Goal: Check status: Verify the current state of an ongoing process or item

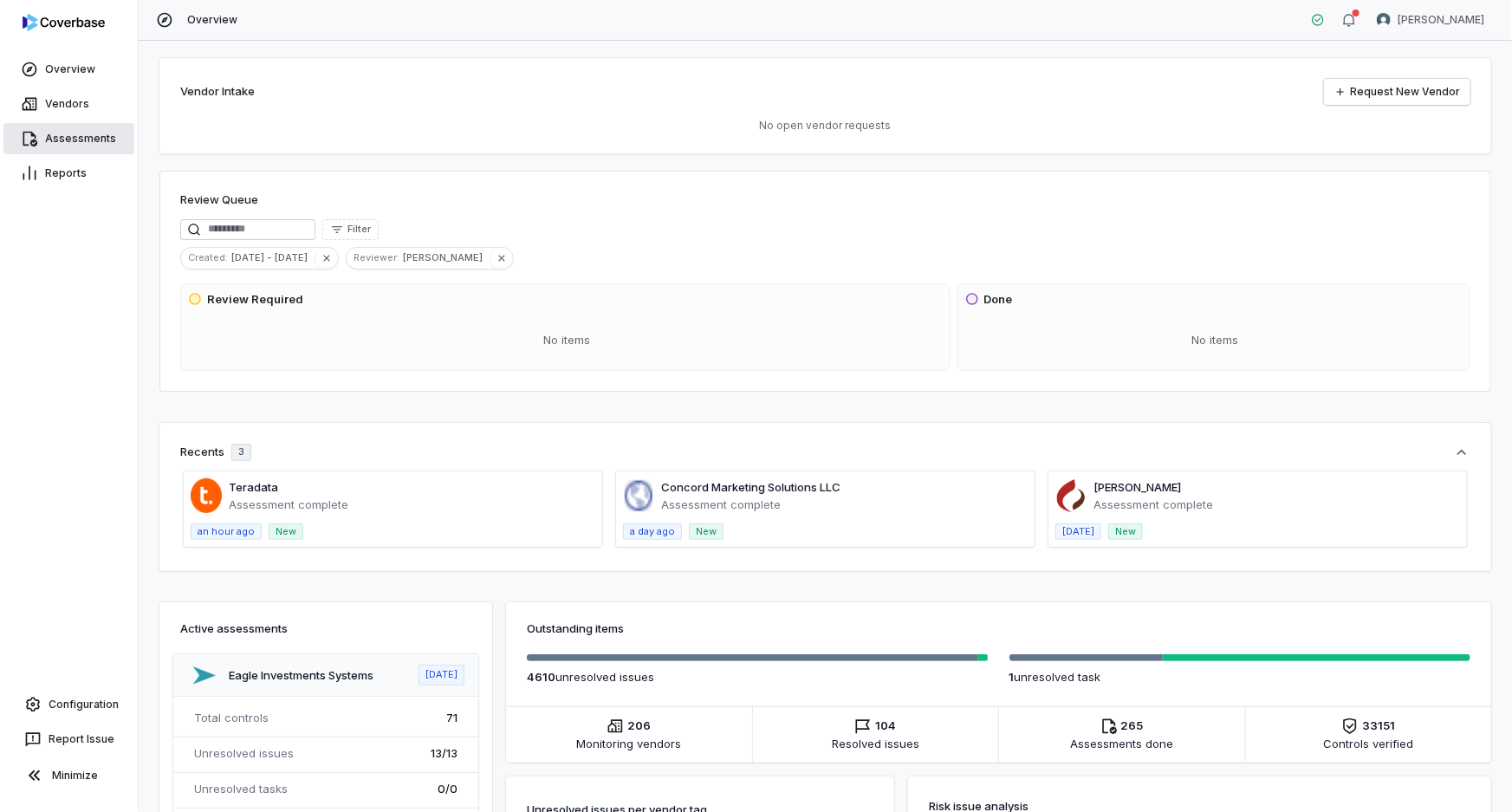
click at [64, 136] on link "Assessments" at bounding box center [69, 138] width 131 height 31
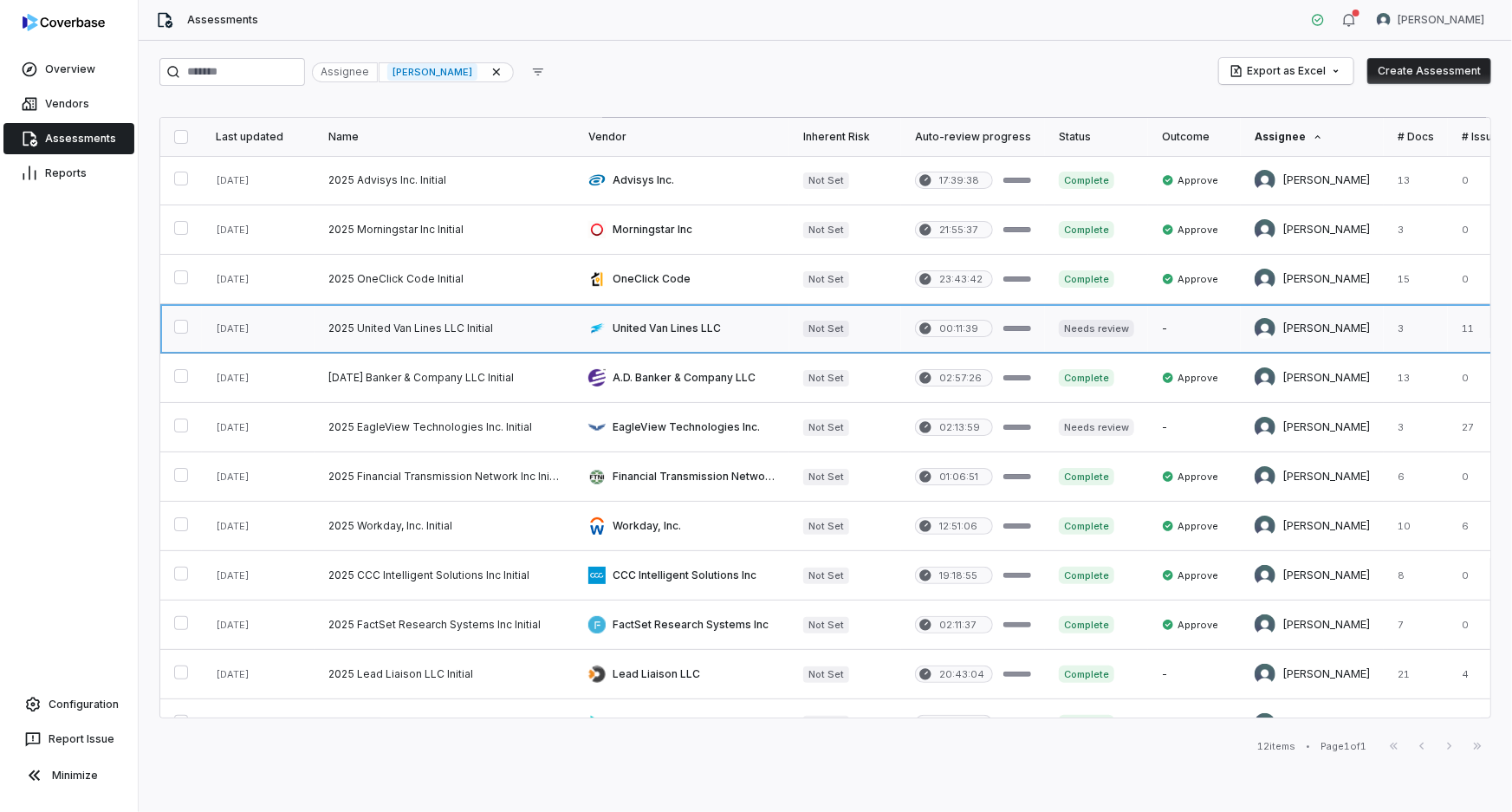
click at [465, 325] on link at bounding box center [445, 327] width 260 height 48
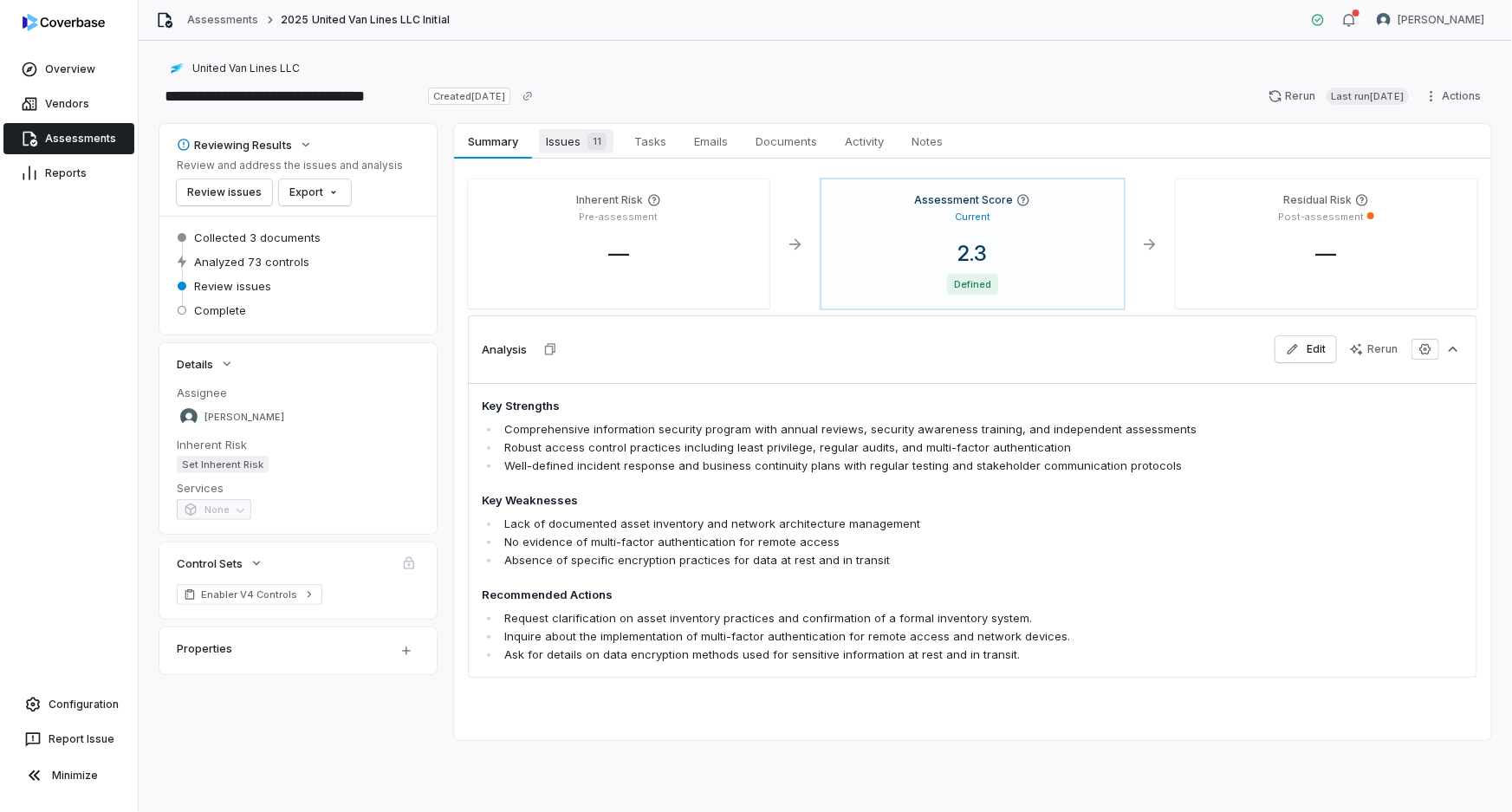
click at [563, 132] on span "Issues 11" at bounding box center [577, 141] width 75 height 25
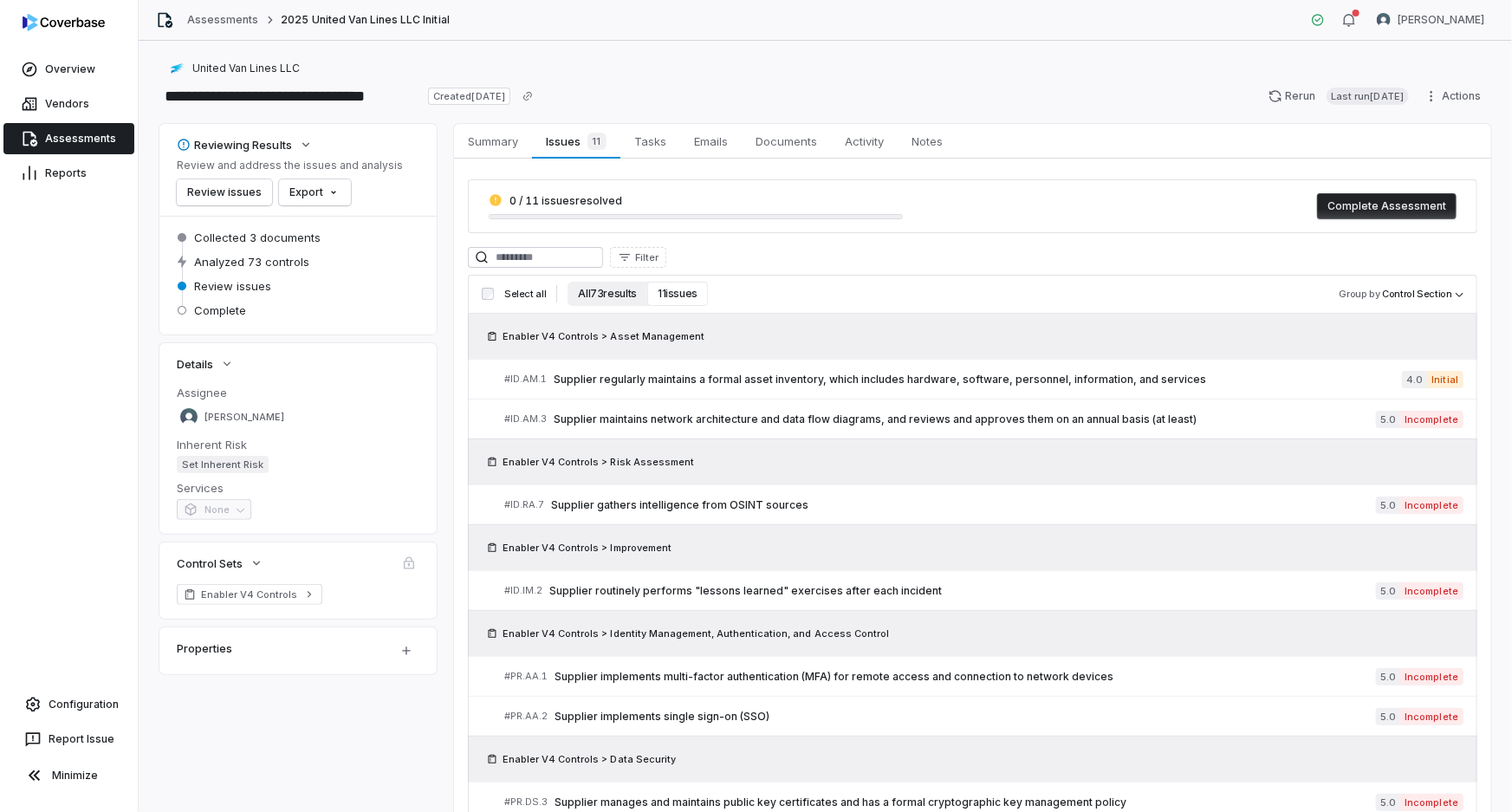
click at [593, 295] on button "All 73 results" at bounding box center [608, 294] width 80 height 25
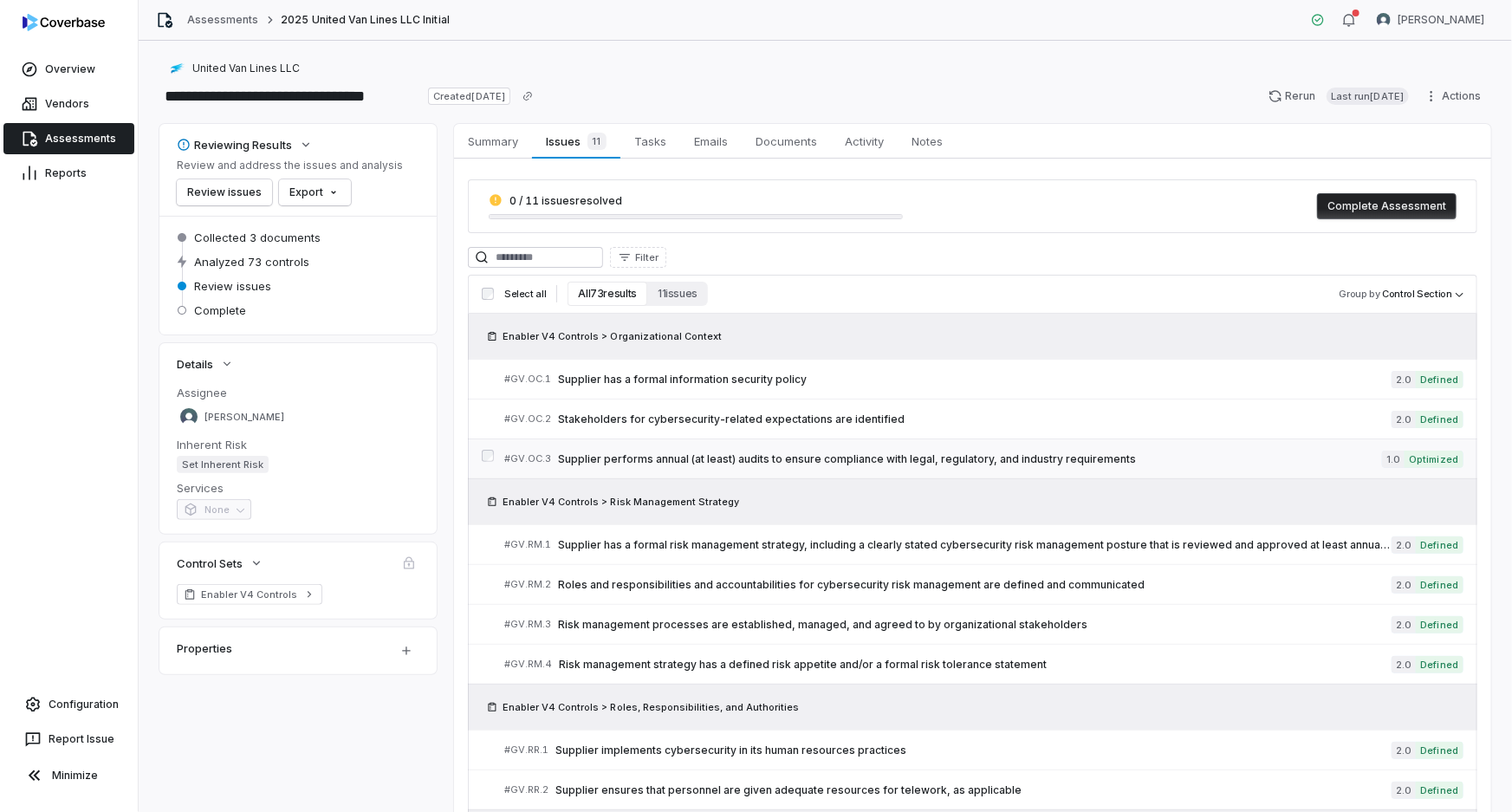
click at [852, 460] on span "Supplier performs annual (at least) audits to ensure compliance with legal, reg…" at bounding box center [970, 458] width 824 height 14
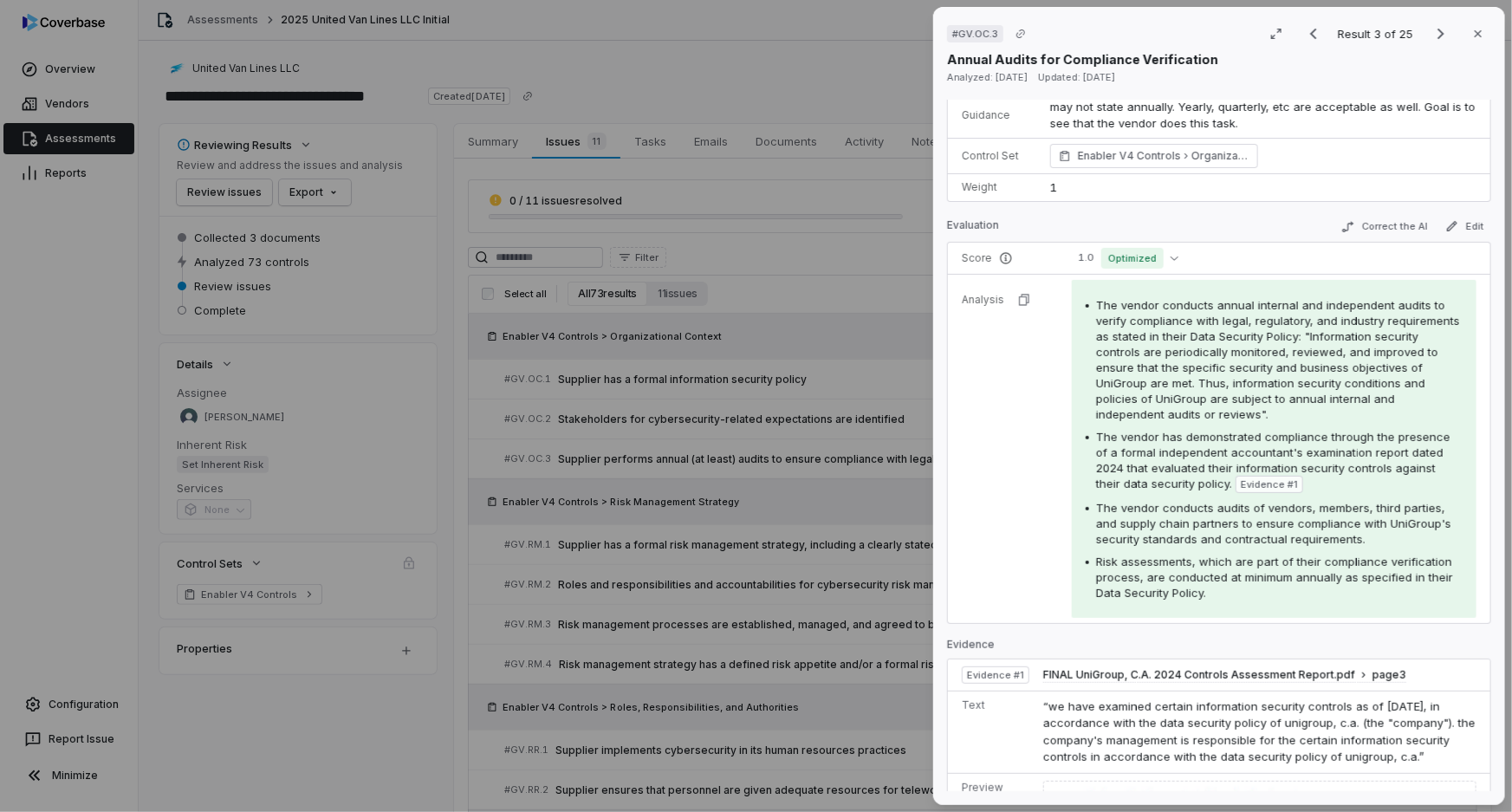
scroll to position [78, 0]
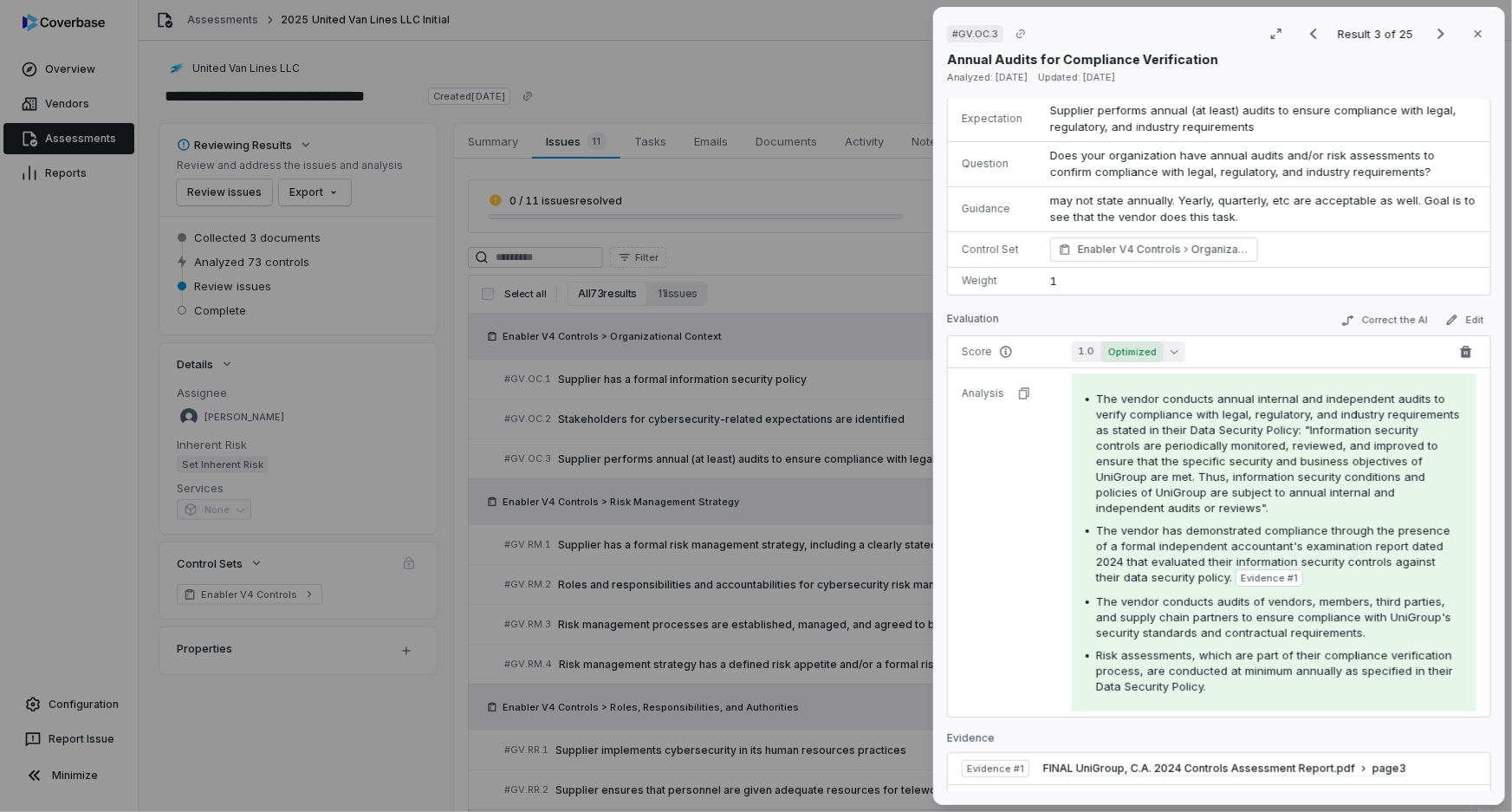
click at [1171, 348] on icon "button" at bounding box center [1174, 351] width 8 height 8
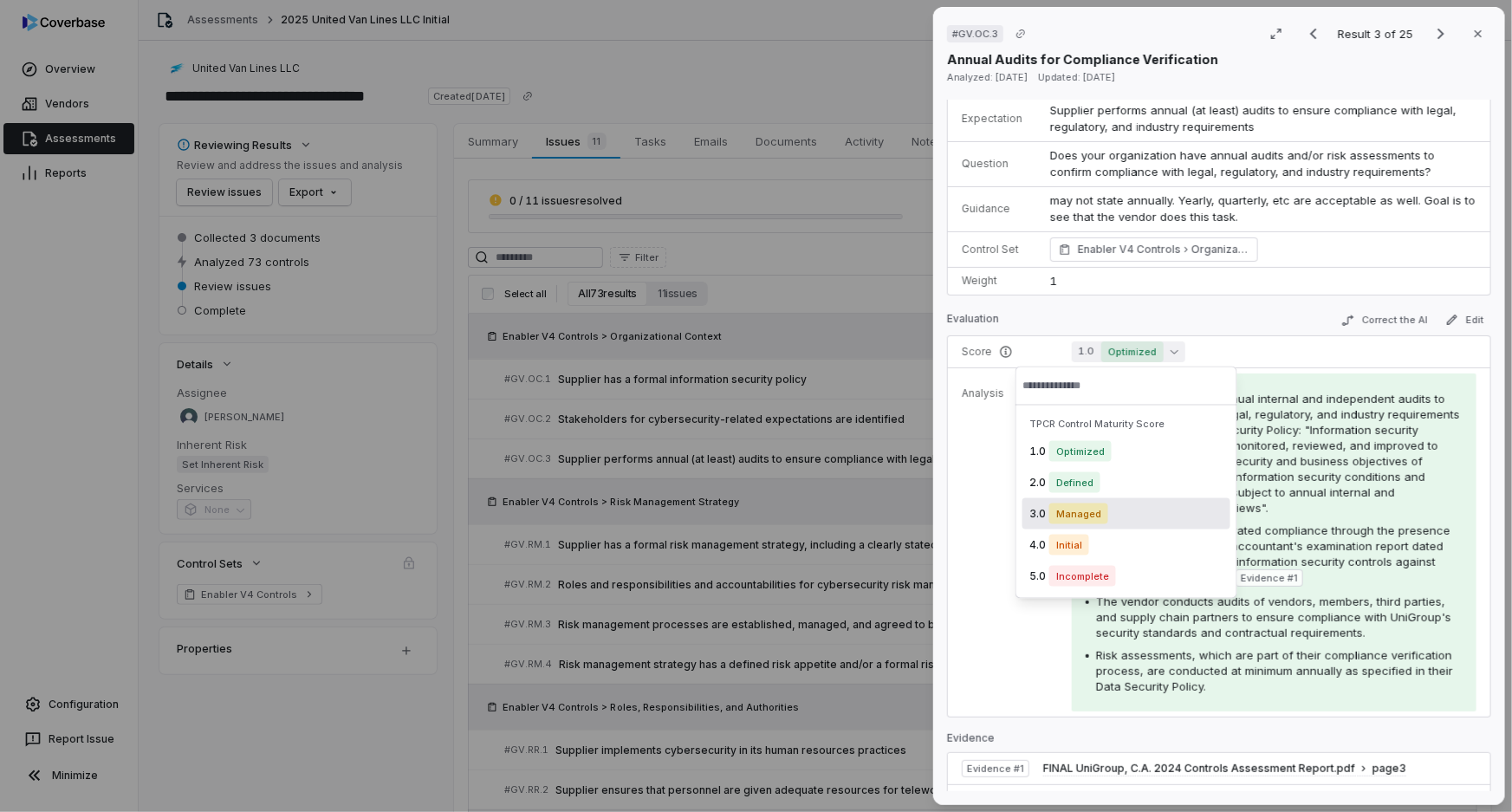
click at [1072, 511] on span "Managed" at bounding box center [1079, 513] width 59 height 21
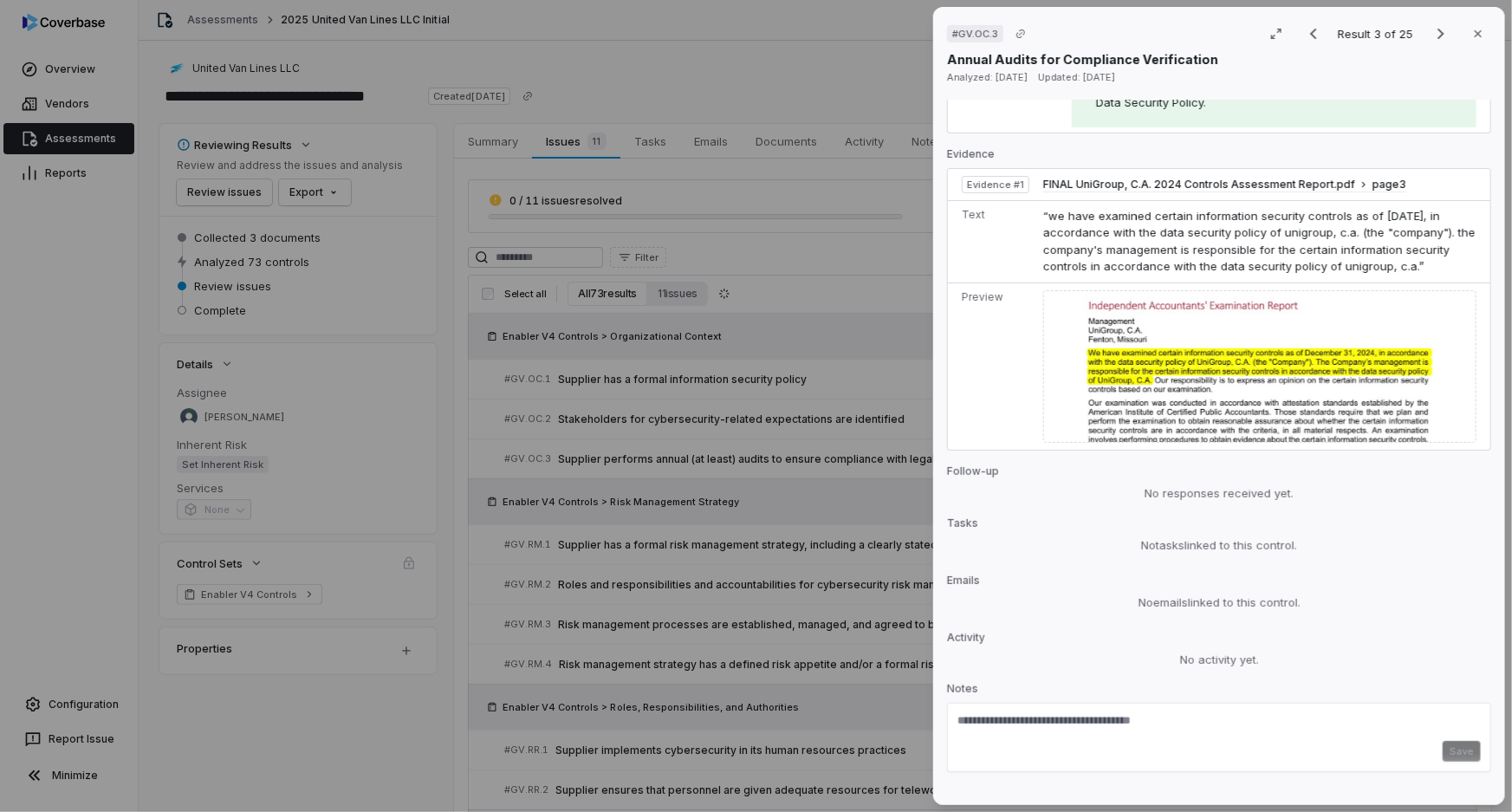
scroll to position [685, 0]
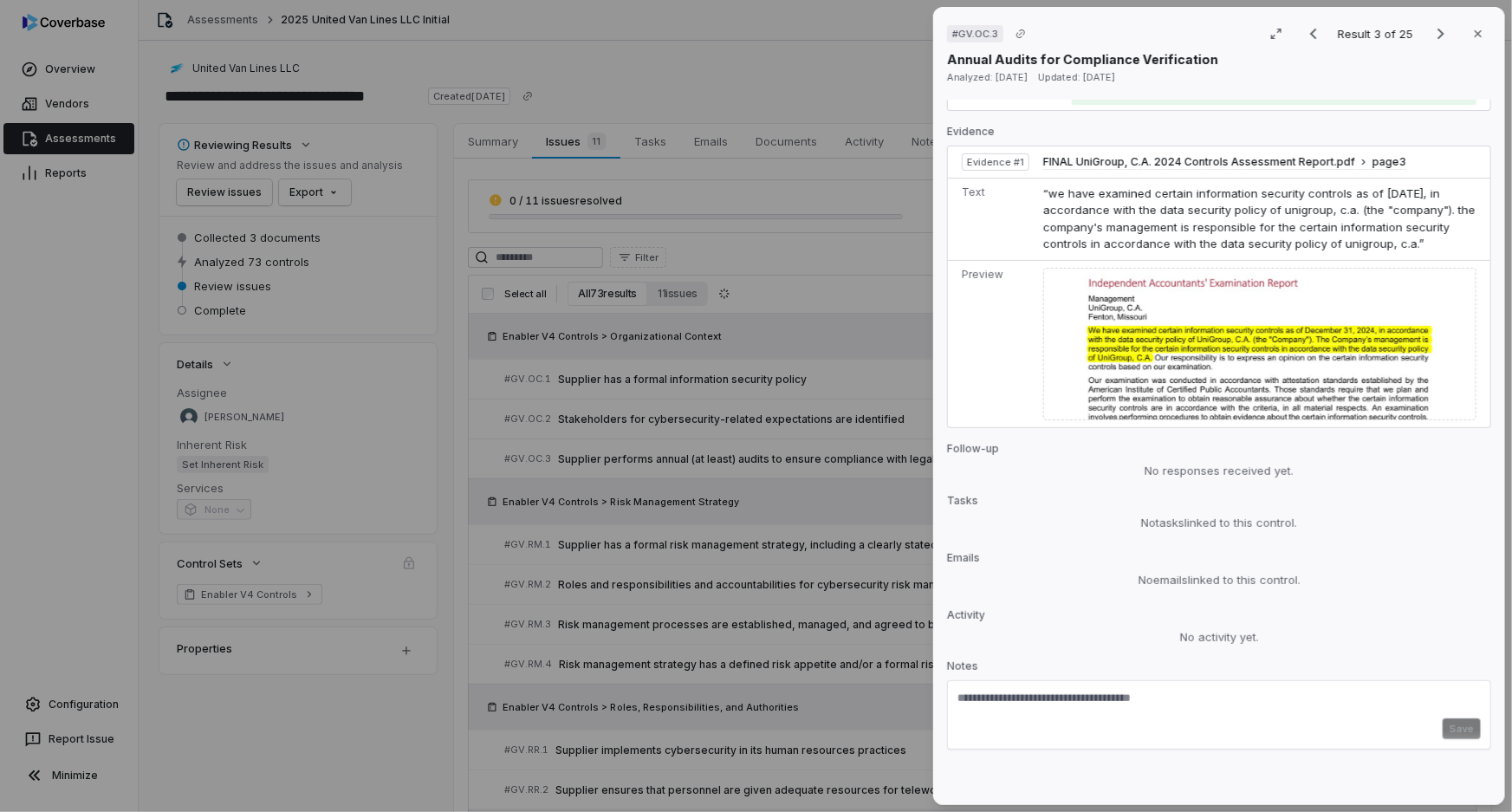
click at [1147, 689] on div "Save" at bounding box center [1219, 715] width 544 height 69
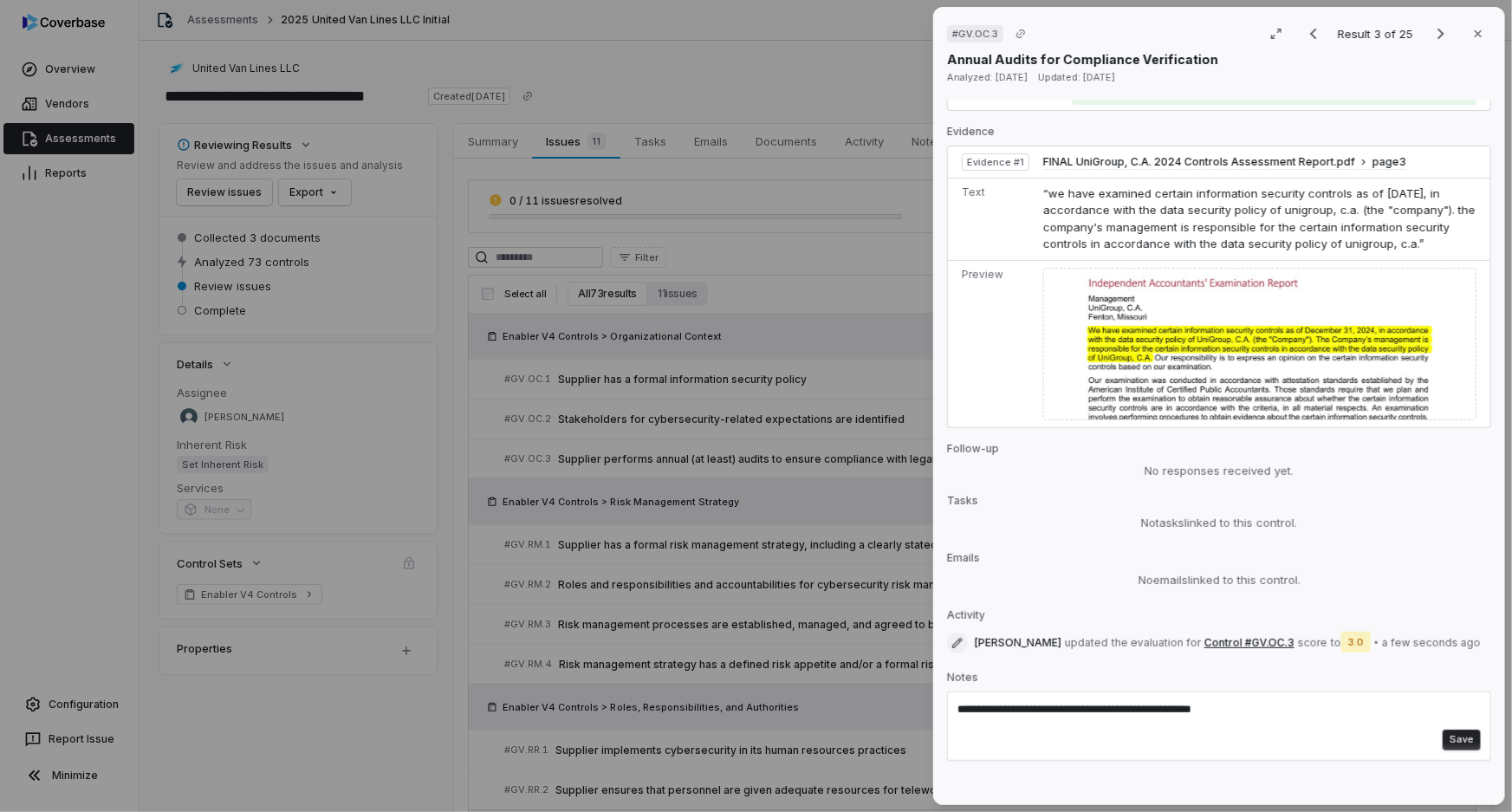
type textarea "**********"
click at [1455, 731] on button "Save" at bounding box center [1462, 739] width 38 height 21
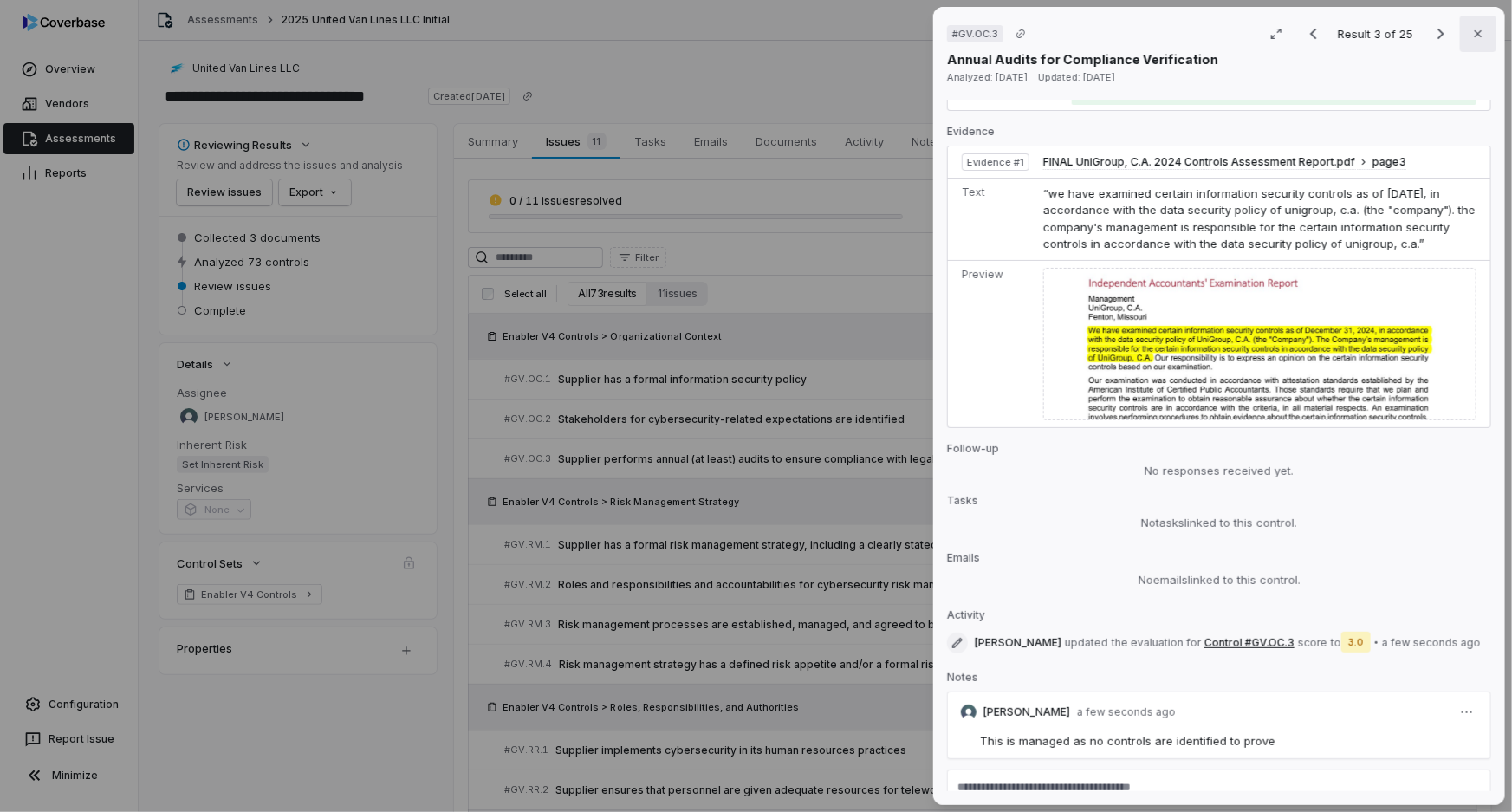
click at [1472, 37] on icon "button" at bounding box center [1478, 34] width 14 height 14
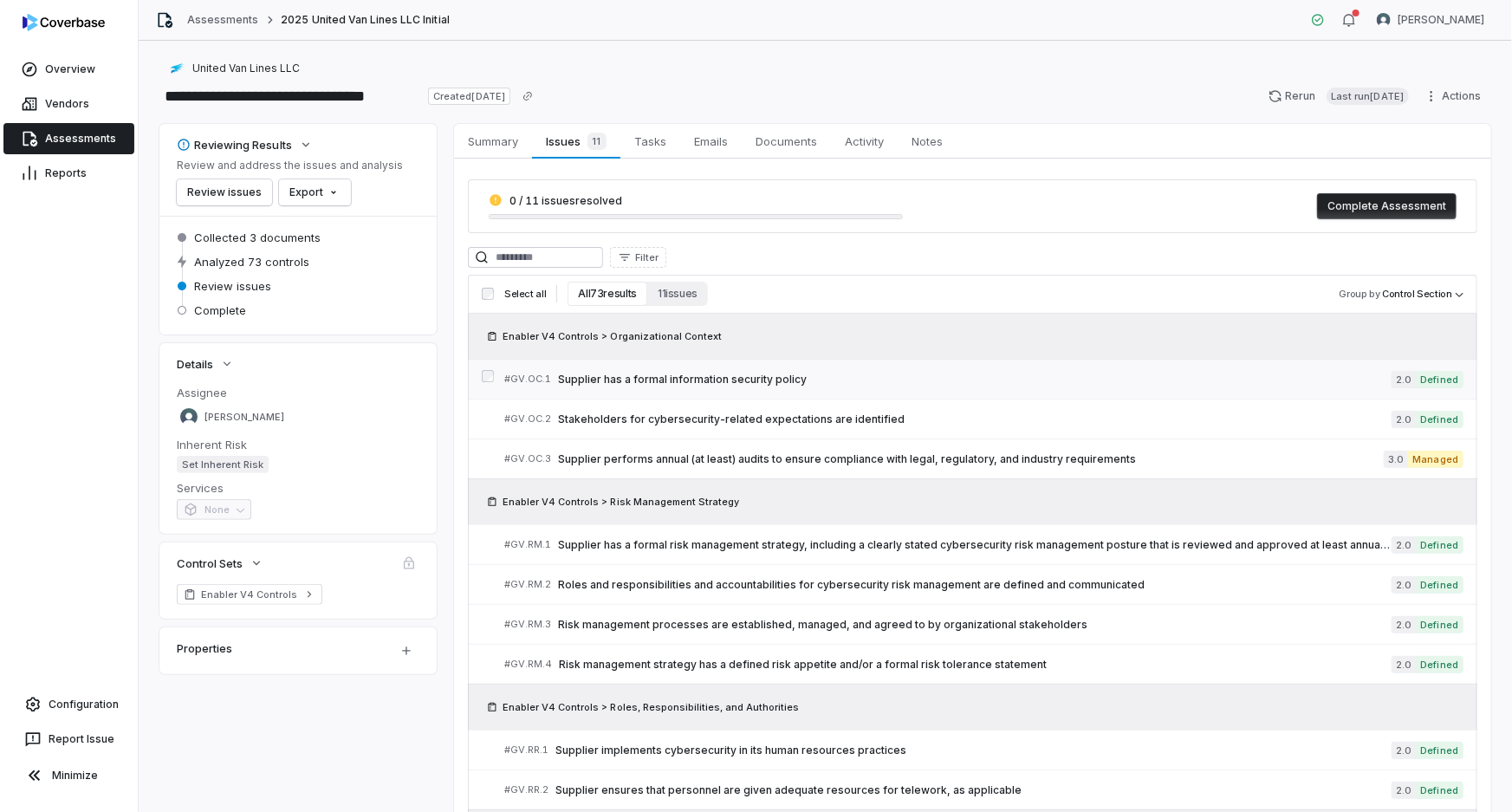
click at [745, 379] on span "Supplier has a formal information security policy" at bounding box center [974, 379] width 833 height 14
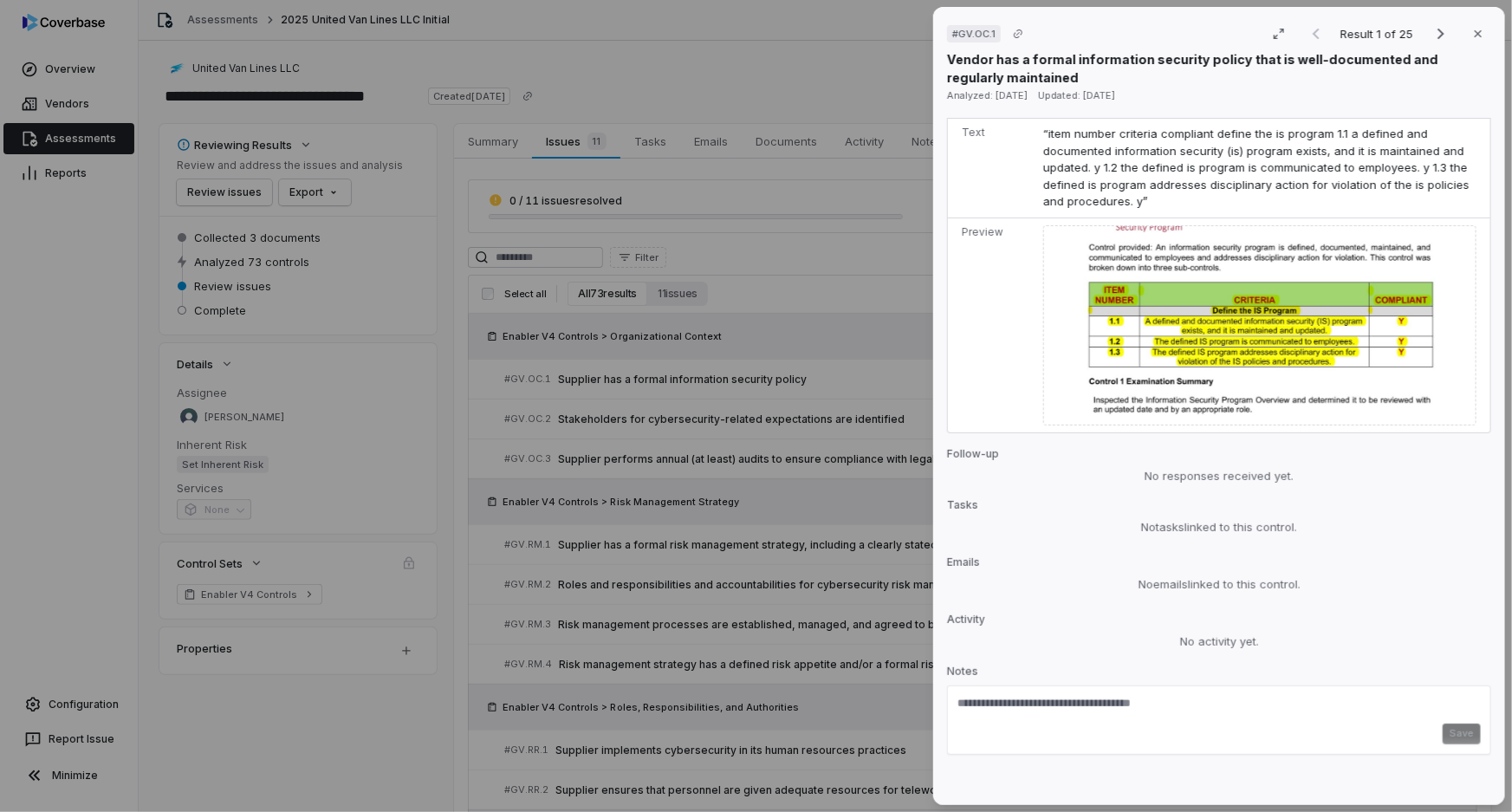
scroll to position [869, 0]
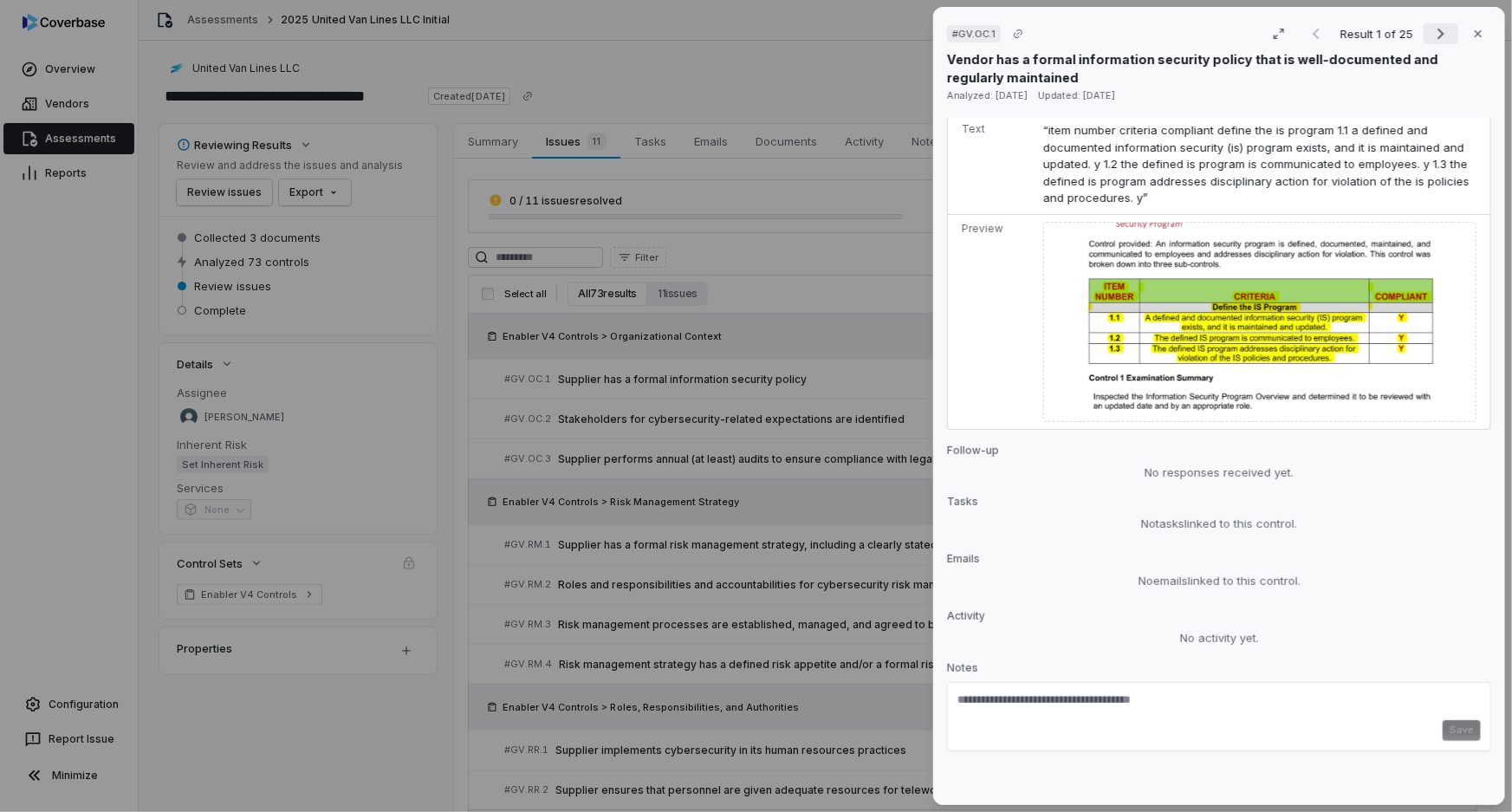
click at [1437, 35] on icon "Next result" at bounding box center [1441, 34] width 7 height 11
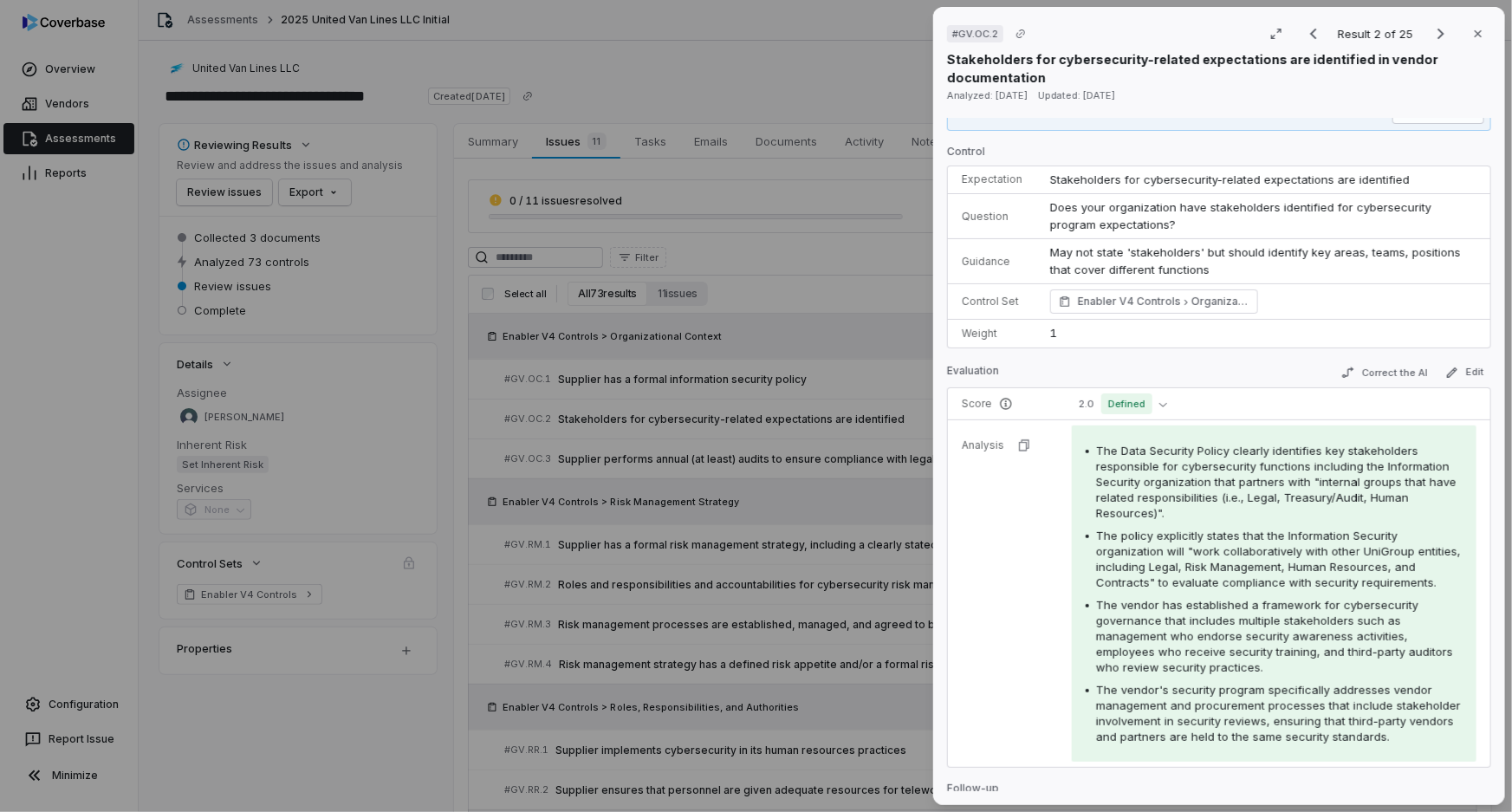
scroll to position [9, 0]
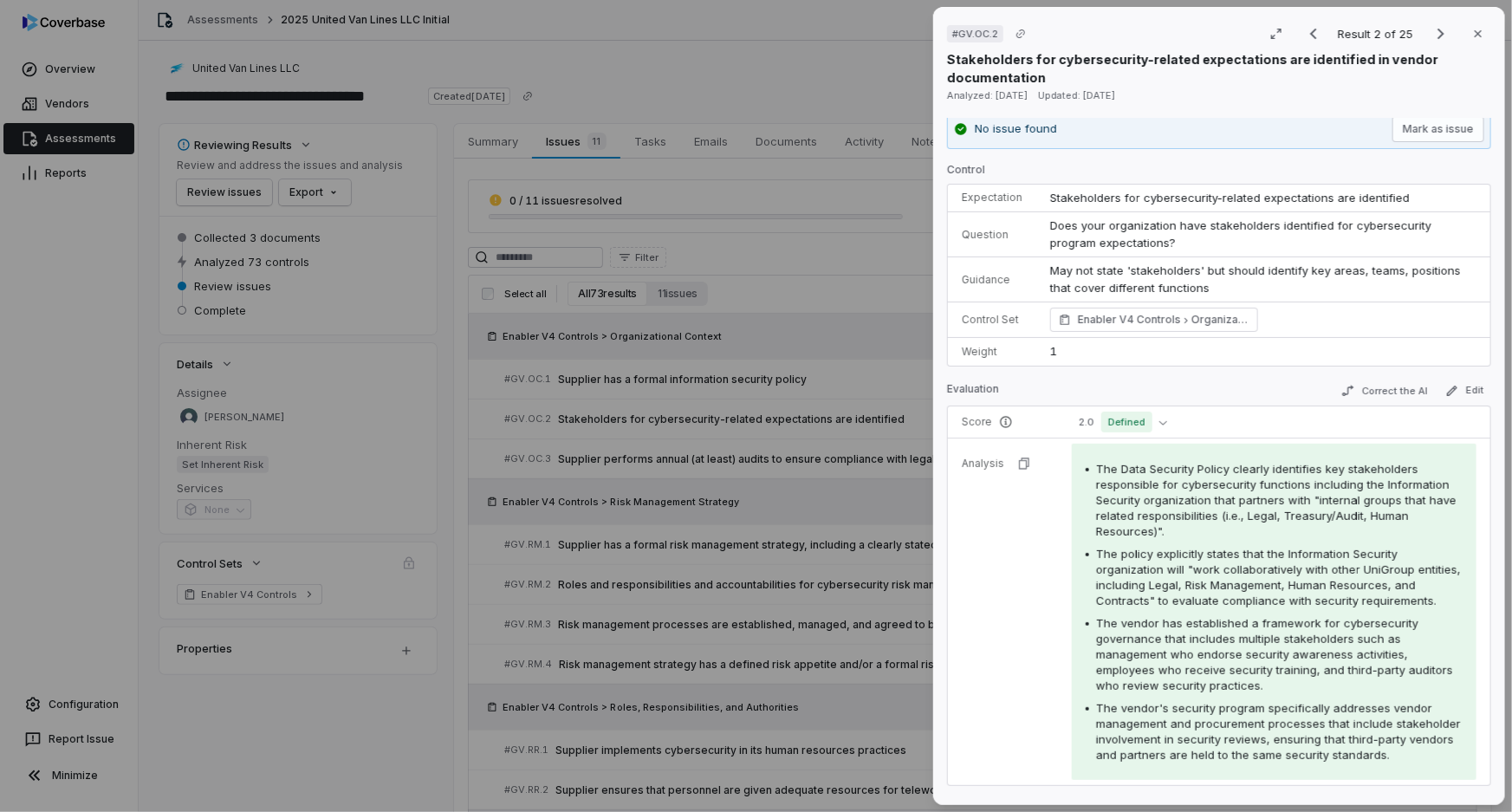
click at [802, 142] on div "# GV.OC.2 Result 2 of 25 Close Stakeholders for cybersecurity-related expectati…" at bounding box center [756, 406] width 1512 height 812
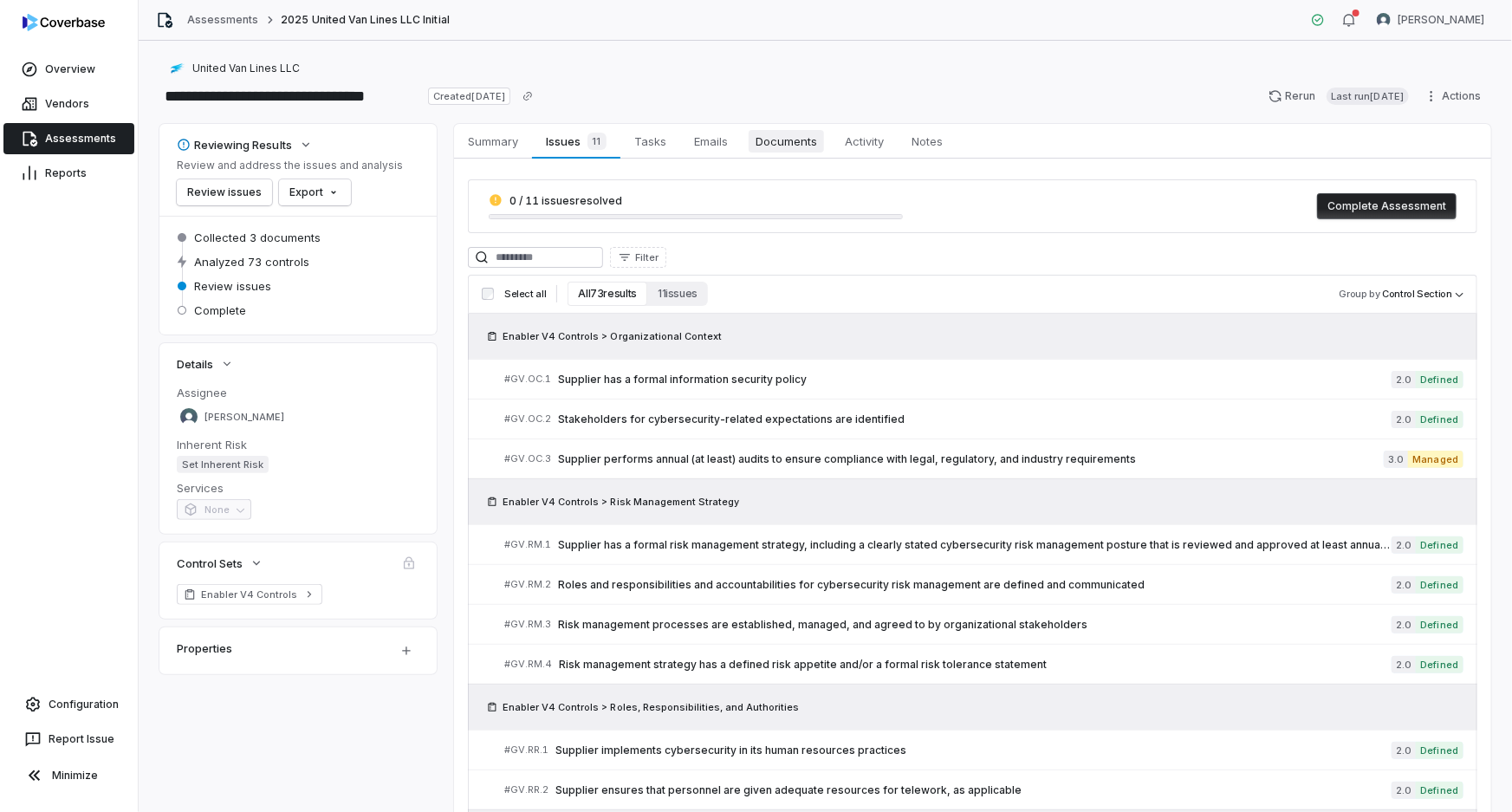
click at [797, 139] on span "Documents" at bounding box center [786, 141] width 76 height 23
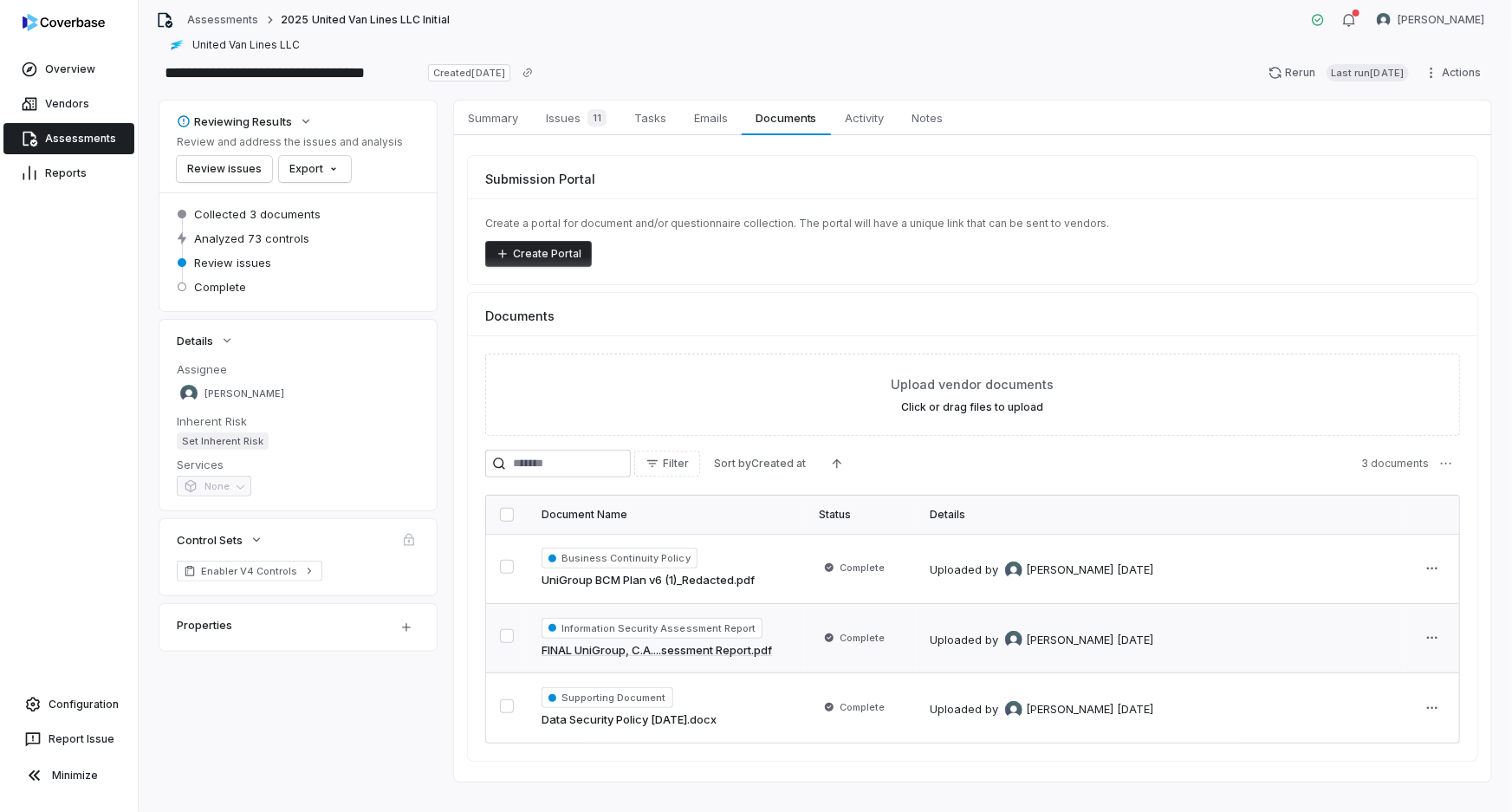
scroll to position [45, 0]
